Goal: Register for event/course

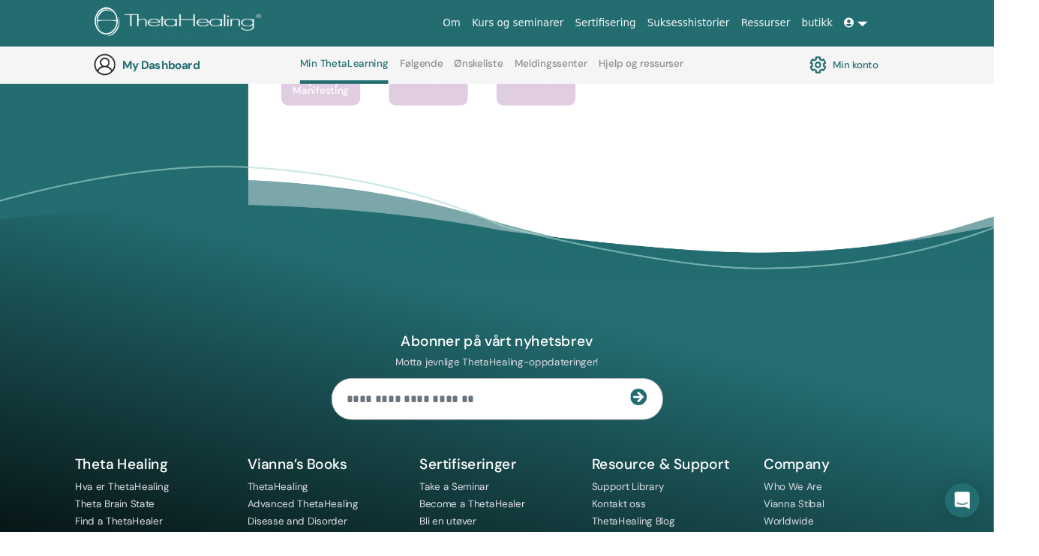
scroll to position [1519, 0]
click at [520, 529] on link "Become a ThetaHealer" at bounding box center [494, 527] width 110 height 14
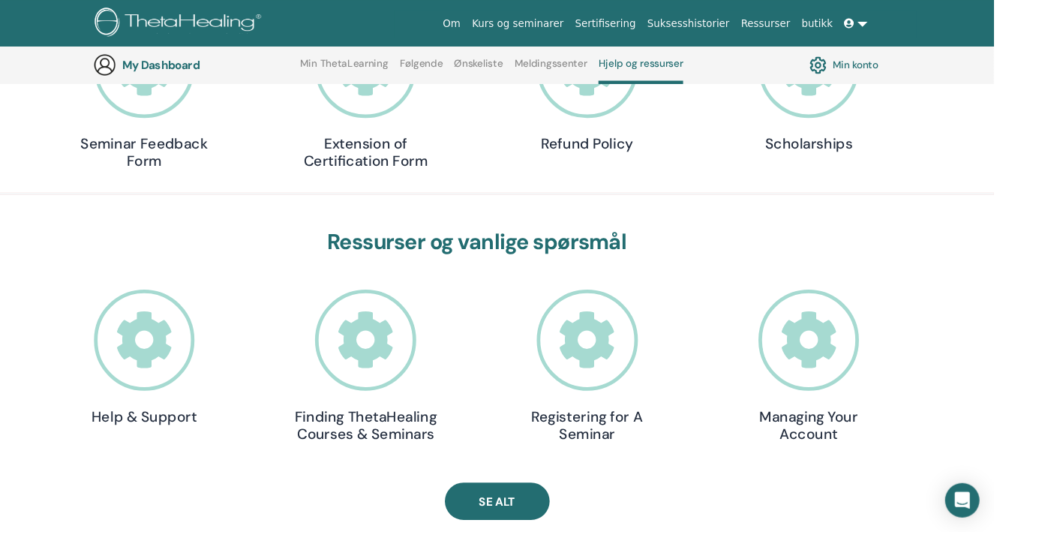
scroll to position [290, 0]
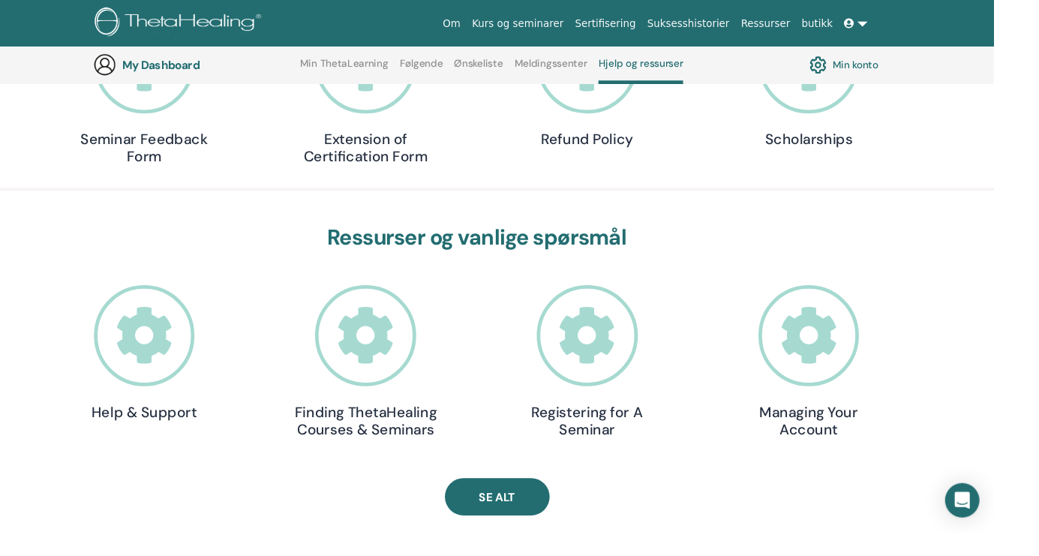
click at [403, 383] on icon at bounding box center [382, 351] width 106 height 106
click at [416, 359] on icon at bounding box center [382, 351] width 106 height 106
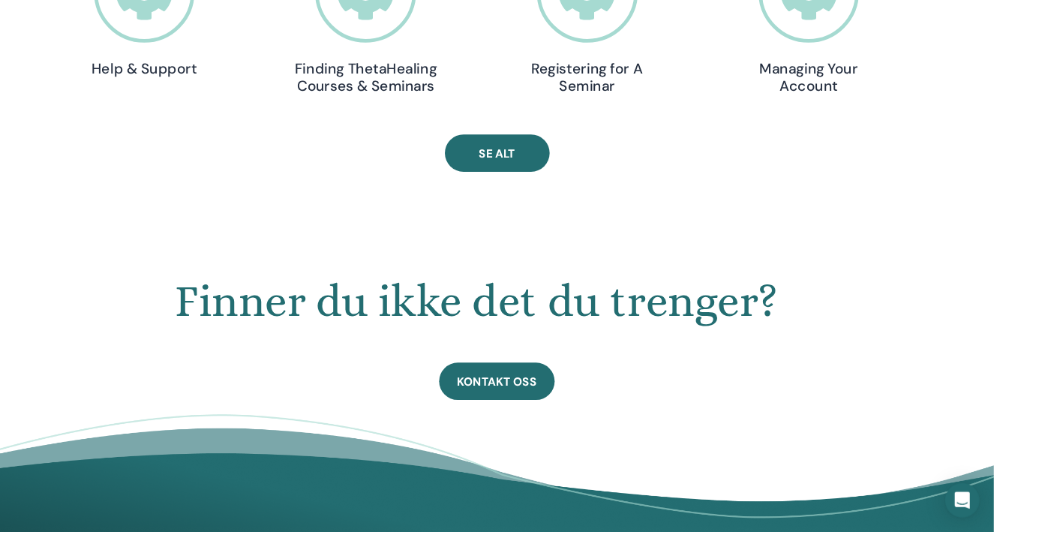
scroll to position [657, 0]
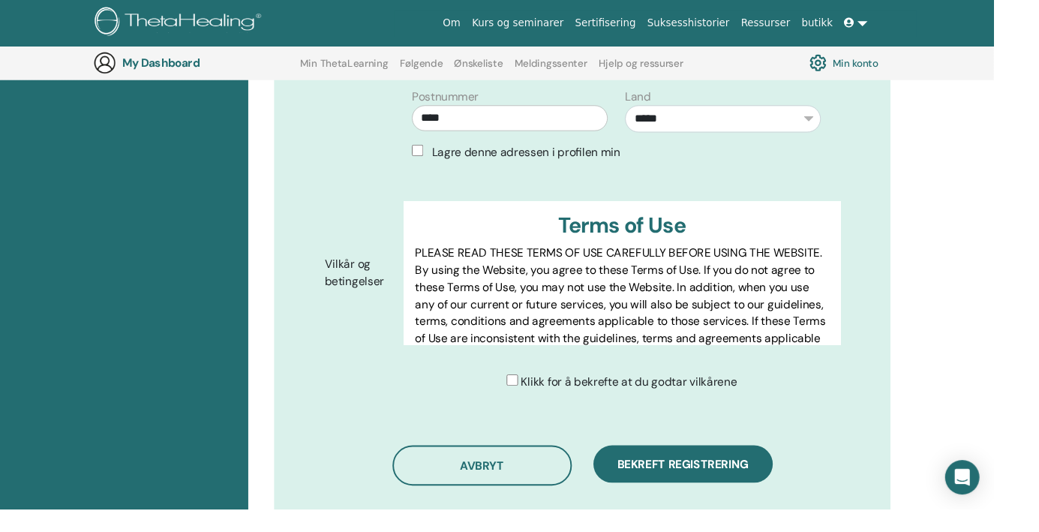
scroll to position [666, 0]
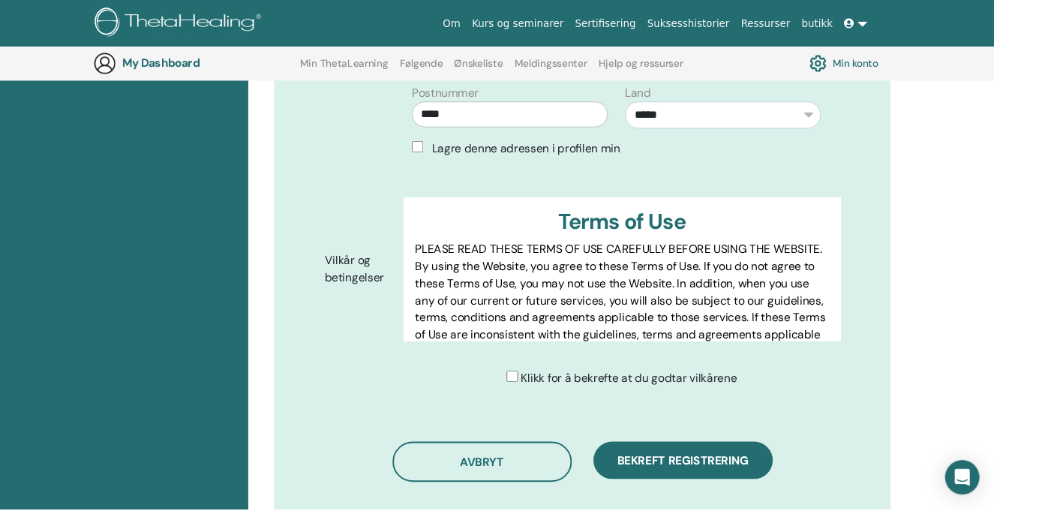
click at [480, 145] on div "**********" at bounding box center [645, 75] width 468 height 203
click at [475, 147] on span "Lagre denne adressen i profilen min" at bounding box center [550, 155] width 197 height 16
click at [525, 386] on div "Klikk for å bekrefte at du godtar vilkårene" at bounding box center [656, 395] width 468 height 18
click at [715, 472] on button "Bekreft registrering" at bounding box center [715, 481] width 188 height 39
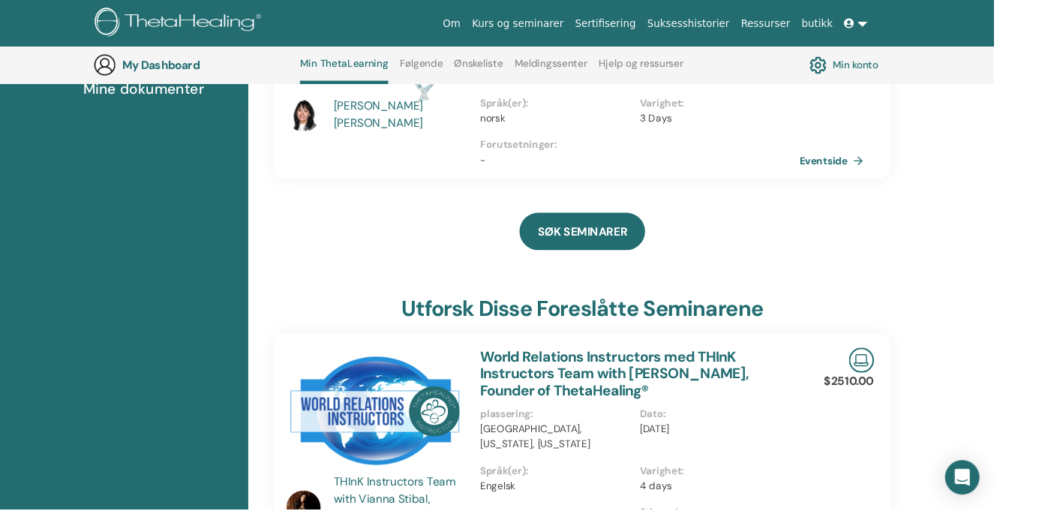
scroll to position [322, 0]
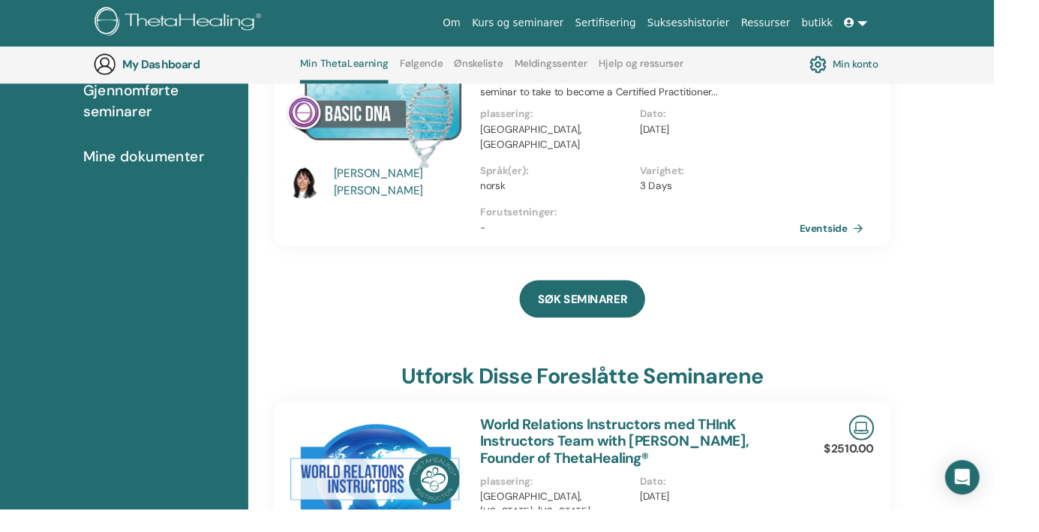
click at [401, 193] on div "[PERSON_NAME]" at bounding box center [418, 191] width 139 height 36
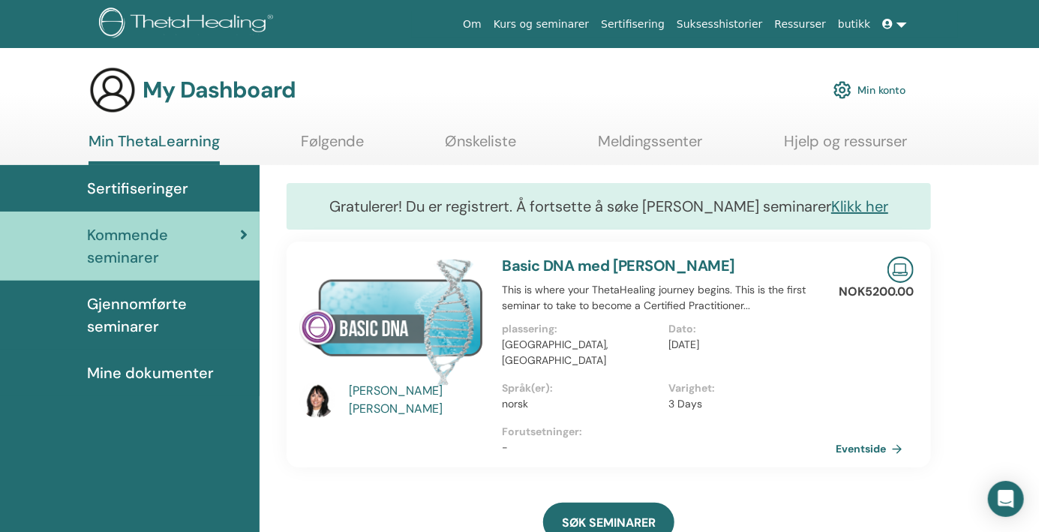
click at [399, 395] on div "[PERSON_NAME]" at bounding box center [418, 400] width 139 height 36
click at [395, 406] on div "Evelyn Floan" at bounding box center [418, 400] width 139 height 36
click at [874, 438] on link "Eventside" at bounding box center [874, 449] width 73 height 23
click at [837, 213] on link "Klikk her" at bounding box center [860, 207] width 57 height 20
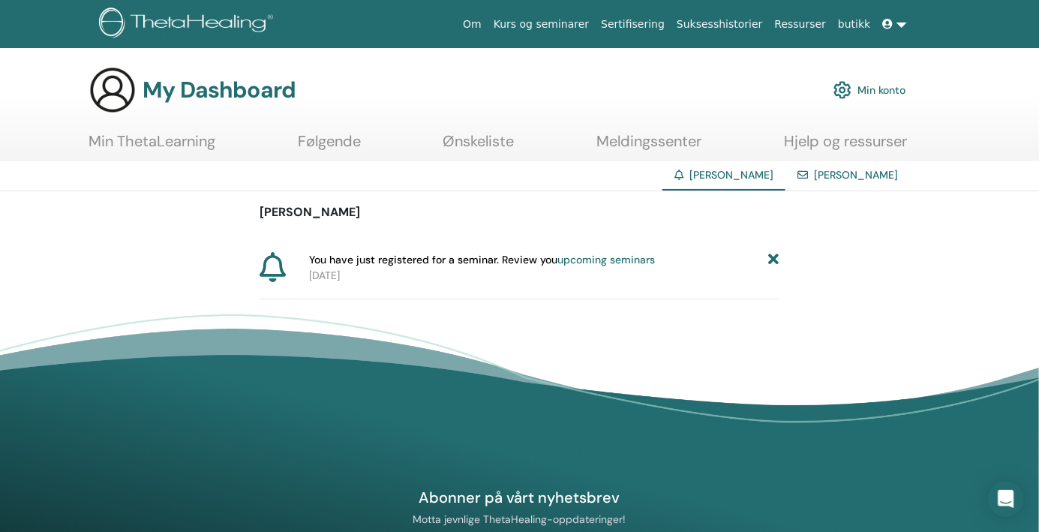
click at [491, 257] on span "You have just registered for a seminar. Review you upcoming seminars" at bounding box center [482, 260] width 346 height 16
click at [359, 263] on span "You have just registered for a seminar. Review you upcoming seminars" at bounding box center [482, 260] width 346 height 16
click at [274, 259] on icon at bounding box center [273, 267] width 26 height 30
click at [195, 139] on link "Min ThetaLearning" at bounding box center [152, 146] width 127 height 29
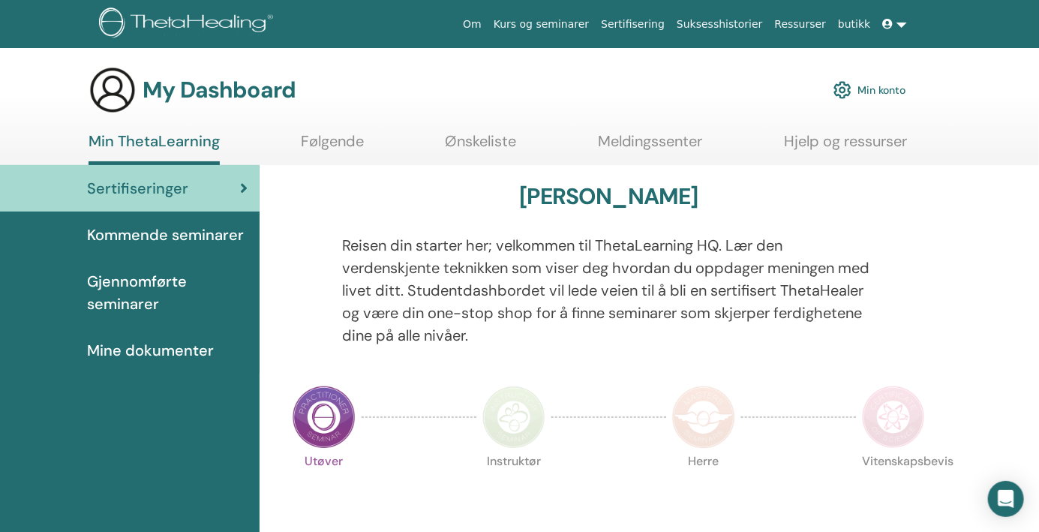
click at [375, 134] on ul "Min ThetaLearning Følgende Ønskeliste Meldingssenter Hjelp og ressurser" at bounding box center [498, 148] width 819 height 33
click at [341, 141] on link "Følgende" at bounding box center [332, 146] width 63 height 29
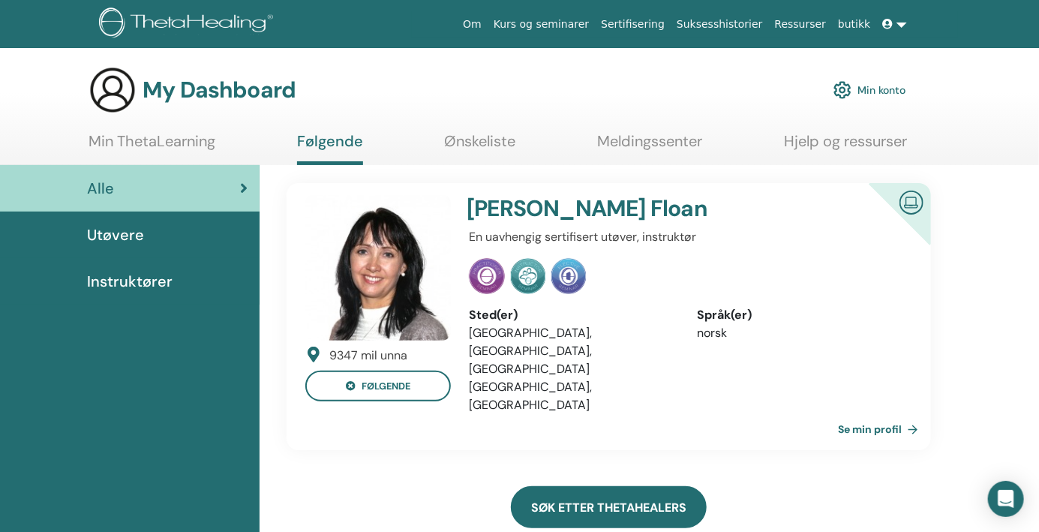
click at [672, 486] on link "Søk etter ThetaHealers" at bounding box center [609, 507] width 196 height 42
click at [627, 486] on link "Søk etter ThetaHealers" at bounding box center [609, 507] width 196 height 42
click at [558, 486] on link "Søk etter ThetaHealers" at bounding box center [609, 507] width 196 height 42
click at [597, 486] on link "Søk etter ThetaHealers" at bounding box center [609, 507] width 196 height 42
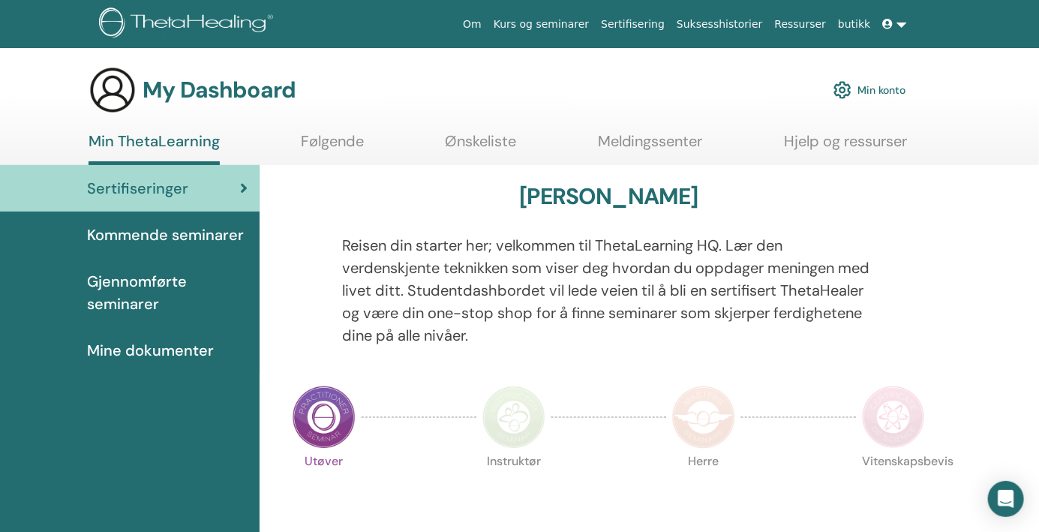
click at [212, 249] on link "Kommende seminarer" at bounding box center [130, 235] width 260 height 47
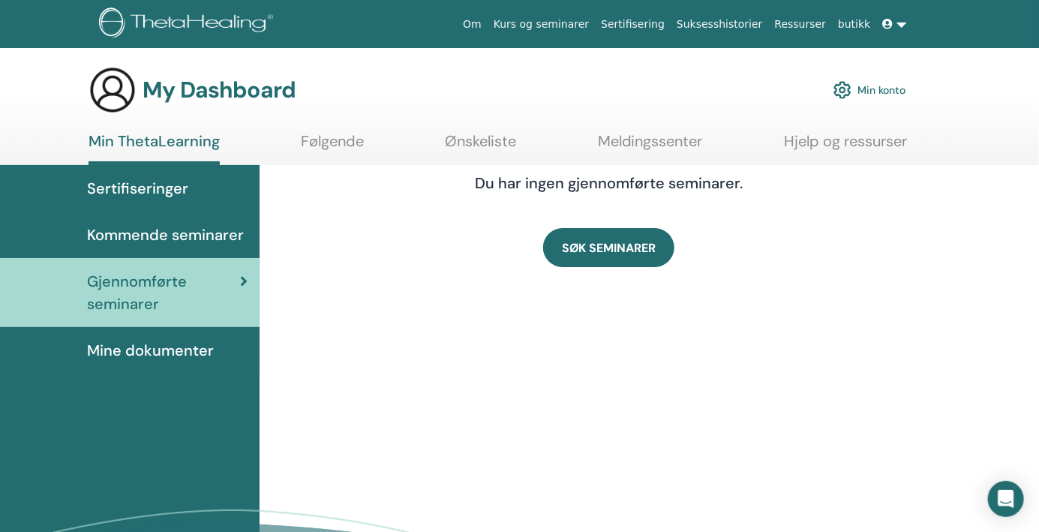
click at [208, 241] on span "Kommende seminarer" at bounding box center [165, 235] width 157 height 23
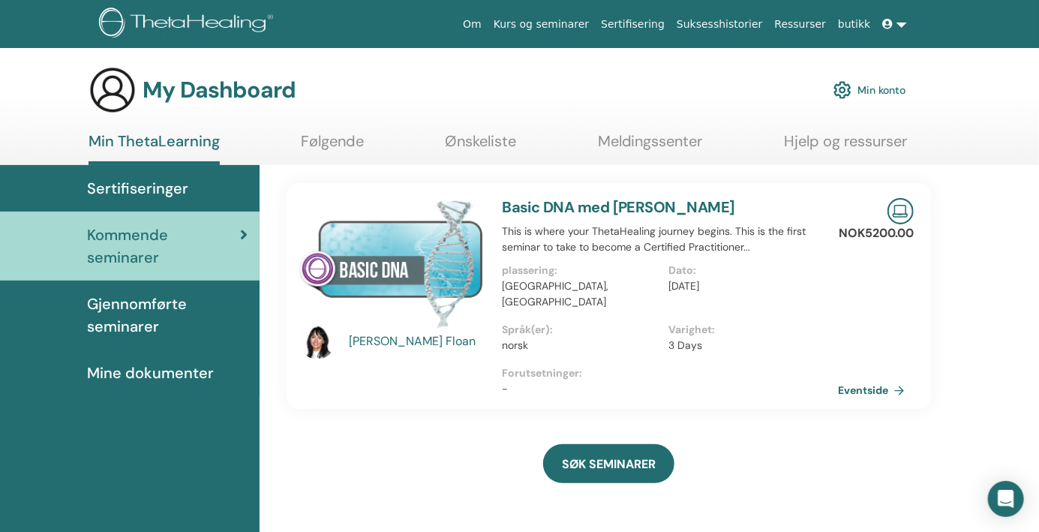
click at [885, 379] on link "Eventside" at bounding box center [874, 390] width 73 height 23
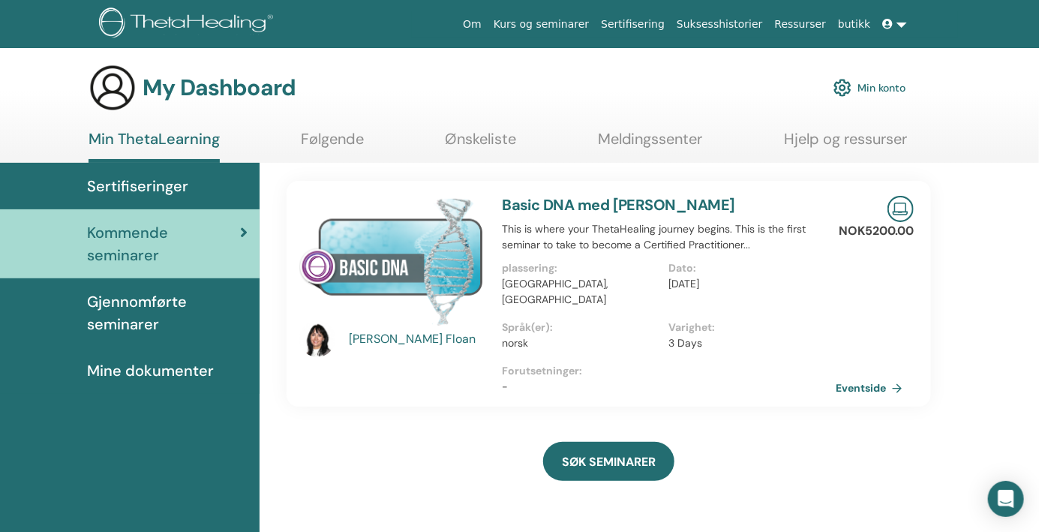
scroll to position [2, 0]
click at [459, 263] on img at bounding box center [391, 261] width 185 height 130
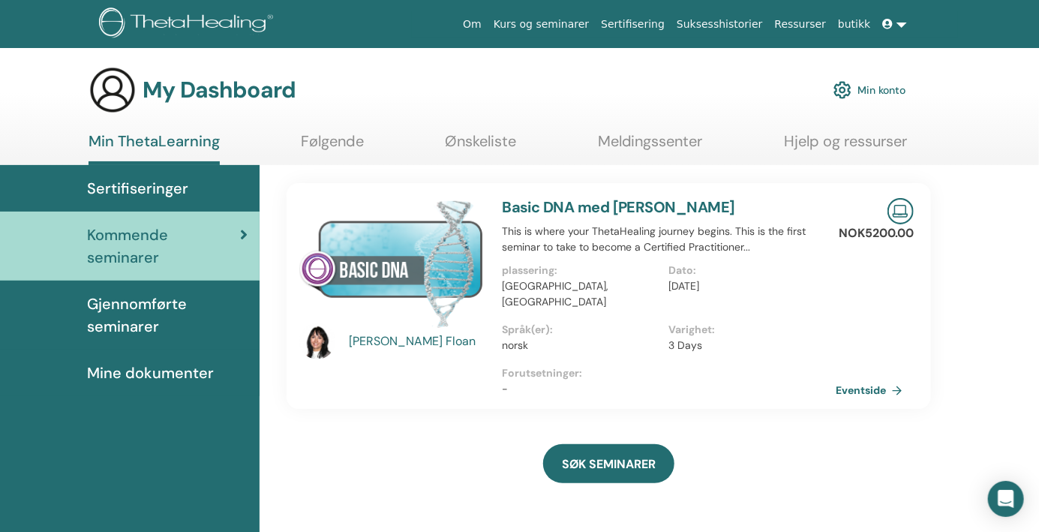
click at [401, 349] on div "Evelyn Floan" at bounding box center [418, 341] width 139 height 18
click at [398, 347] on div "Evelyn Floan" at bounding box center [418, 341] width 139 height 18
click at [177, 192] on span "Sertifiseringer" at bounding box center [137, 188] width 101 height 23
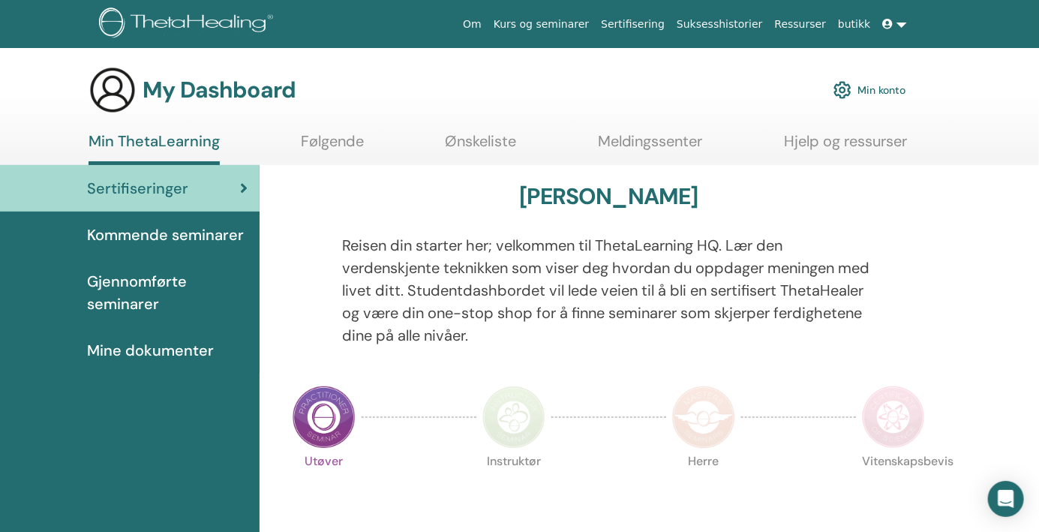
click at [165, 346] on span "Mine dokumenter" at bounding box center [150, 350] width 127 height 23
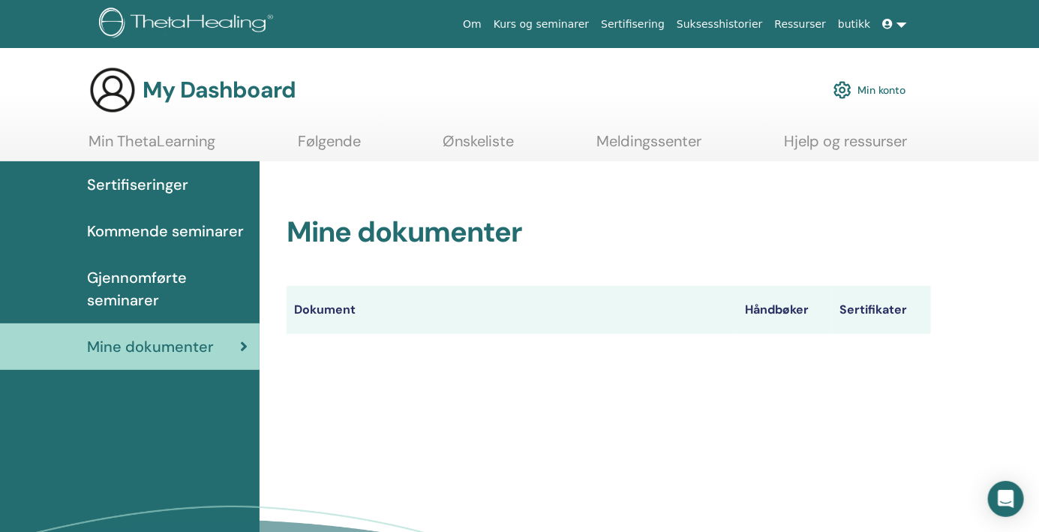
click at [492, 143] on link "Ønskeliste" at bounding box center [479, 146] width 71 height 29
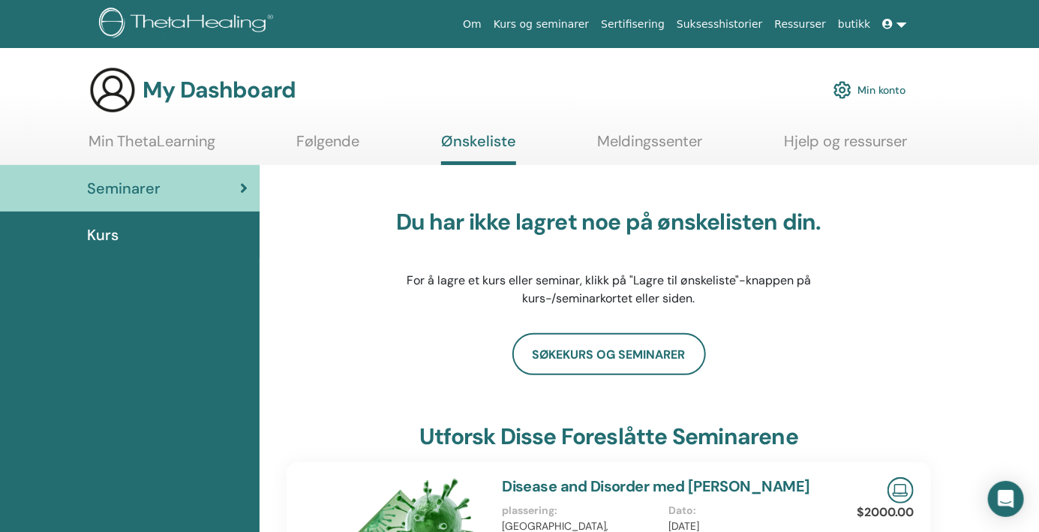
click at [488, 22] on link "Om" at bounding box center [472, 25] width 31 height 28
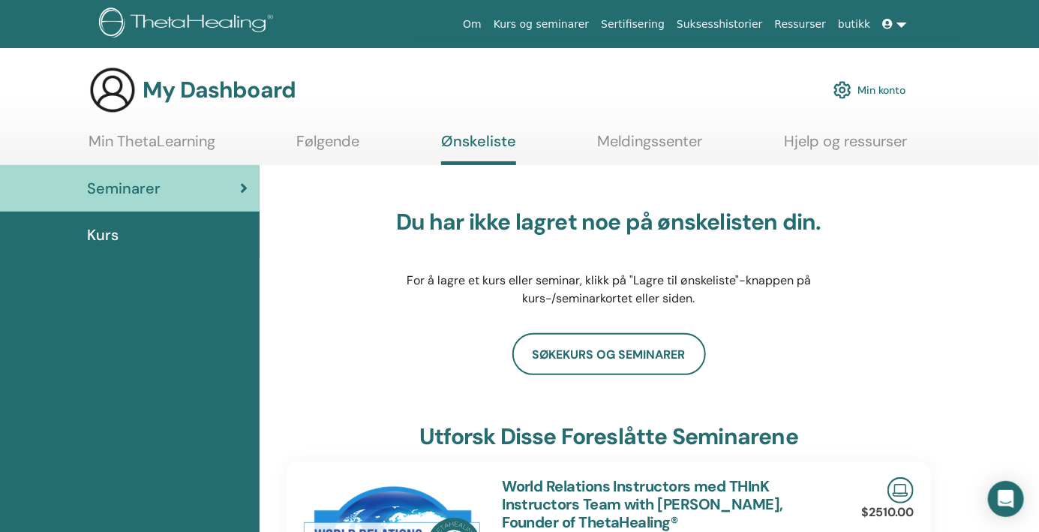
click at [197, 143] on link "Min ThetaLearning" at bounding box center [152, 146] width 127 height 29
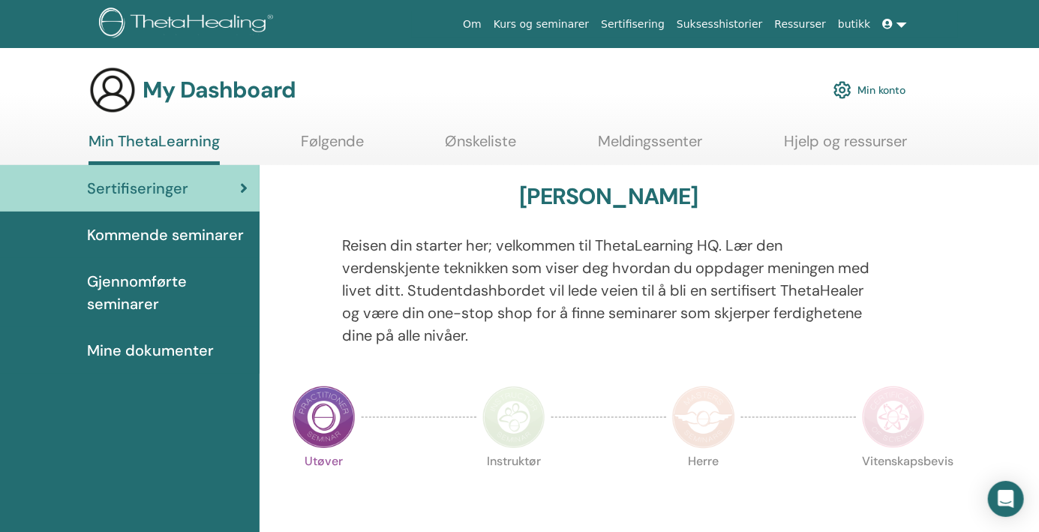
click at [317, 138] on link "Følgende" at bounding box center [332, 146] width 63 height 29
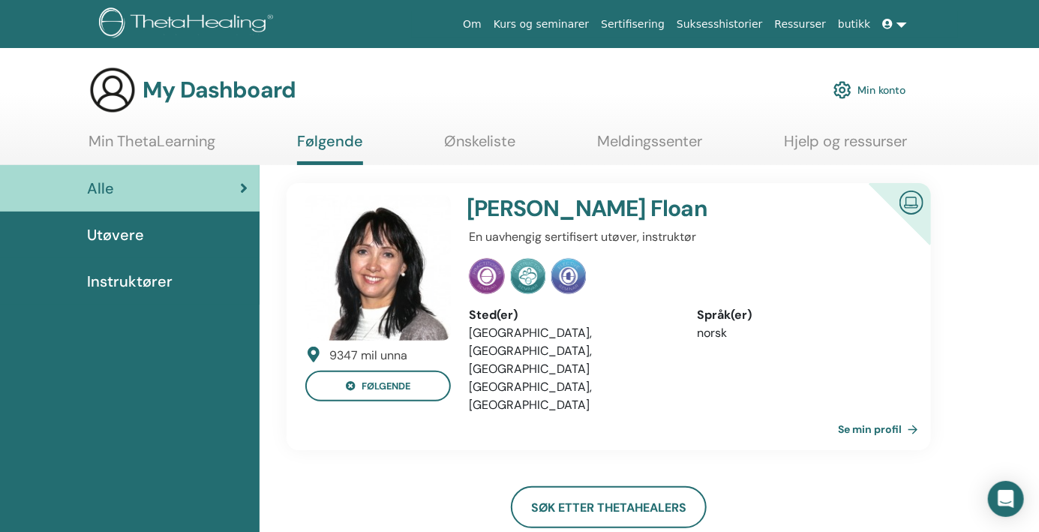
click at [573, 219] on h4 "[PERSON_NAME]" at bounding box center [648, 208] width 362 height 27
click at [884, 414] on link "Se min profil" at bounding box center [881, 429] width 86 height 30
